Goal: Task Accomplishment & Management: Use online tool/utility

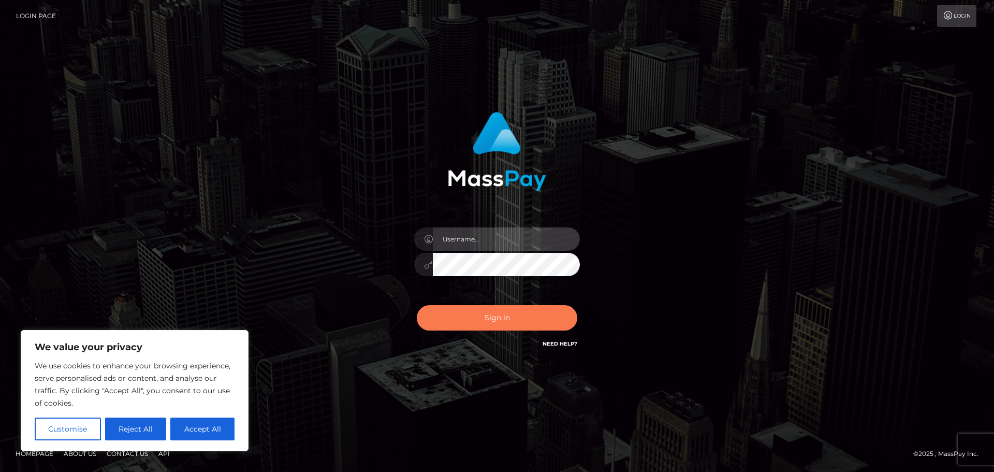
type input "hello.feetfinder"
drag, startPoint x: 517, startPoint y: 323, endPoint x: 511, endPoint y: 322, distance: 6.3
click at [517, 323] on button "Sign in" at bounding box center [497, 317] width 161 height 25
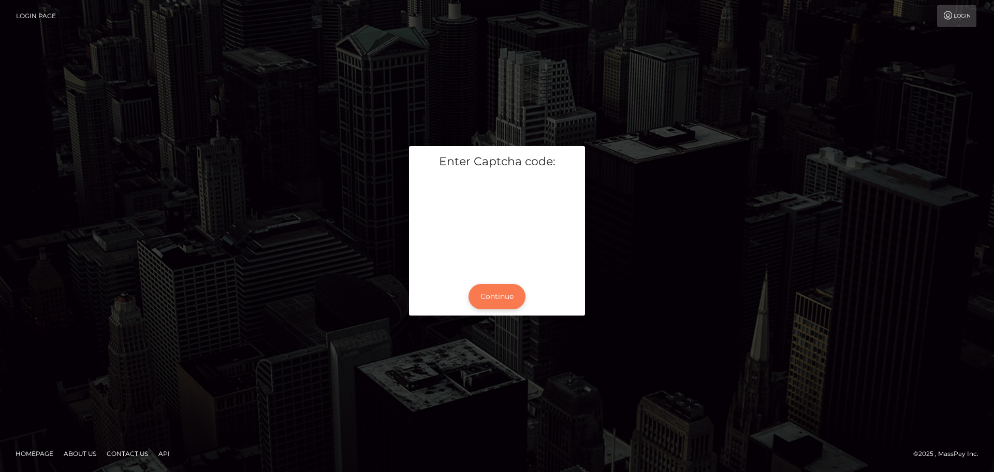
click at [503, 292] on button "Continue" at bounding box center [497, 296] width 57 height 25
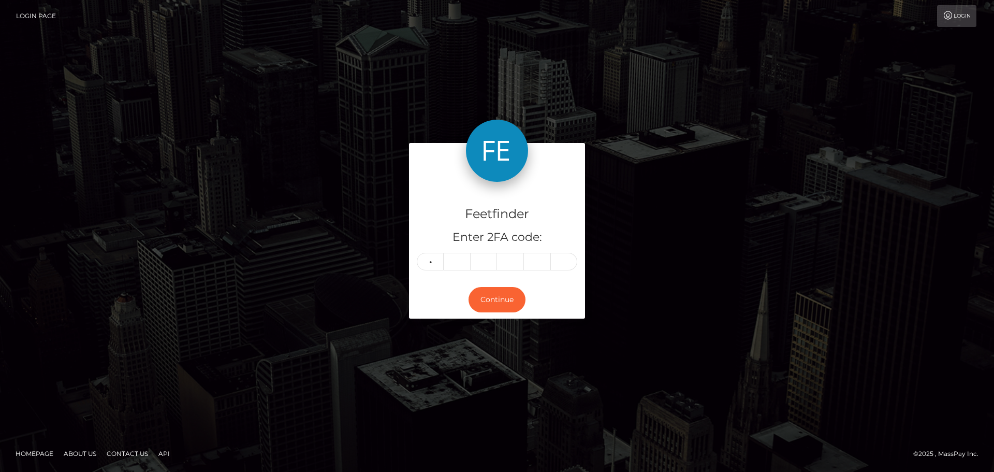
type input "5"
type input "3"
type input "1"
type input "6"
type input "4"
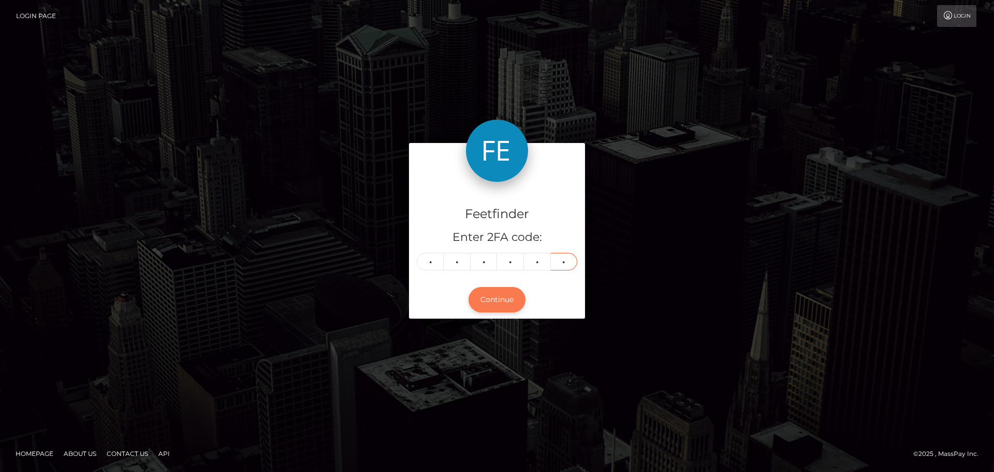
type input "2"
click at [499, 299] on button "Continue" at bounding box center [497, 299] width 57 height 25
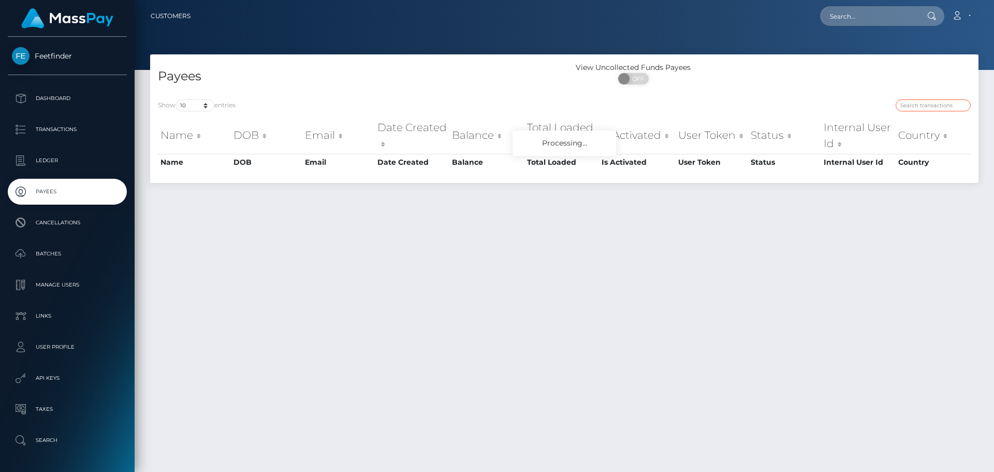
click at [927, 102] on input "search" at bounding box center [933, 105] width 75 height 12
paste input "891e7cf6-71d3-11f0-87f1-0266f44cc279"
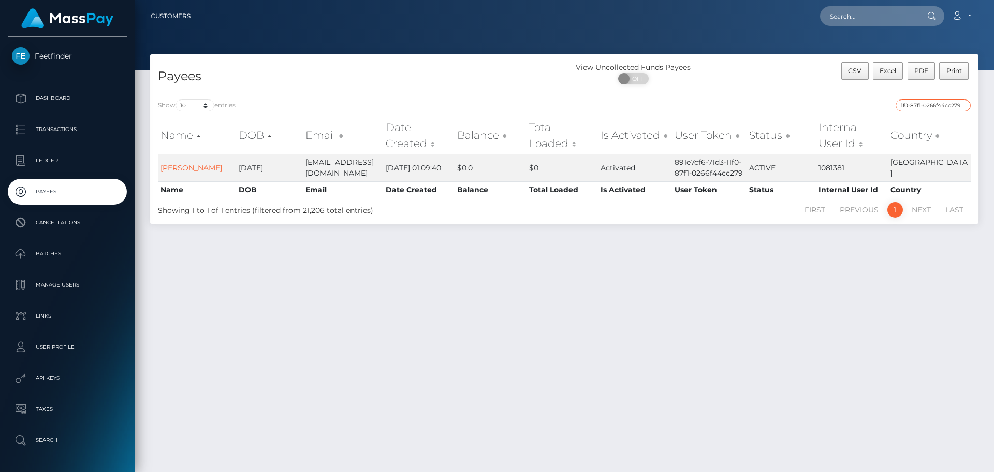
type input "891e7cf6-71d3-11f0-87f1-0266f44cc279"
